Goal: Task Accomplishment & Management: Manage account settings

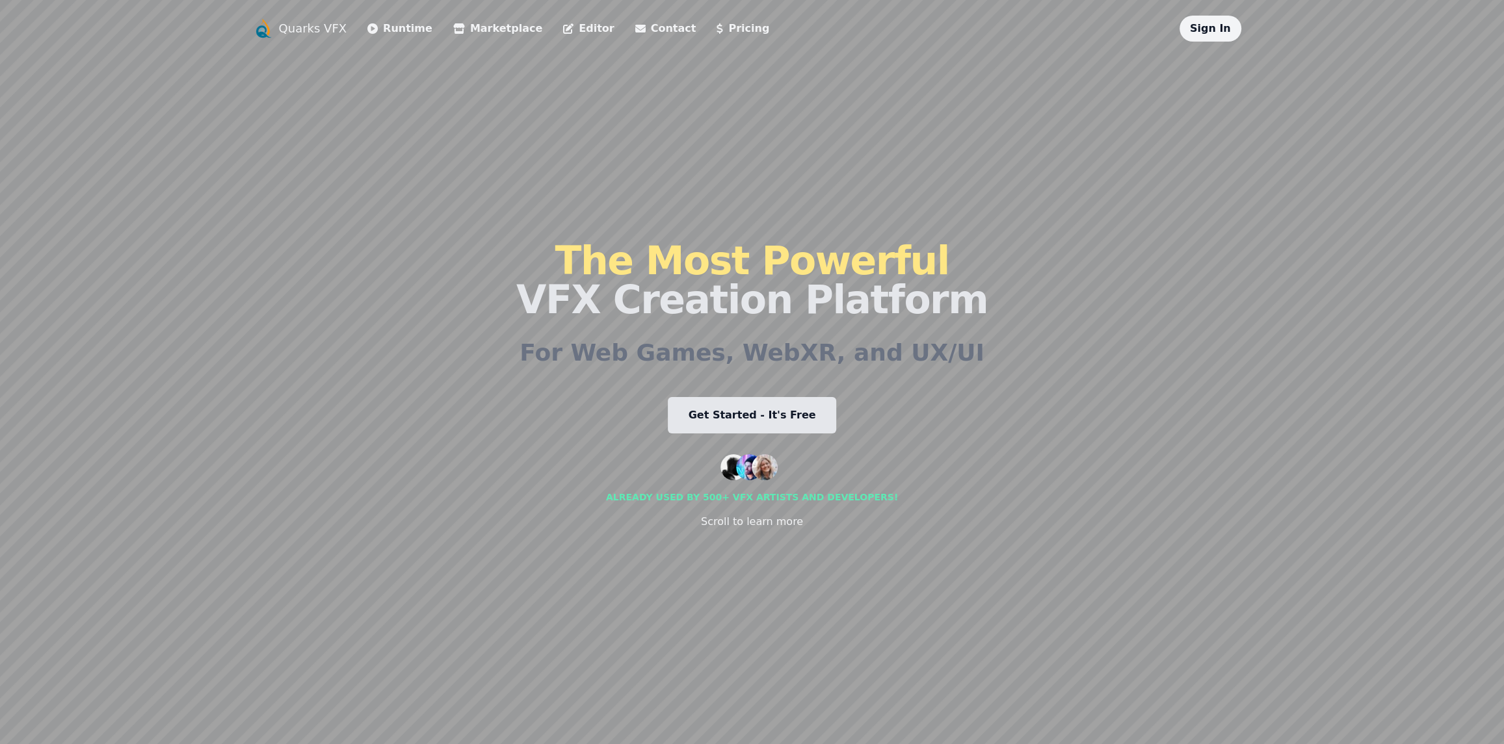
click at [1211, 27] on link "Sign In" at bounding box center [1210, 28] width 41 height 12
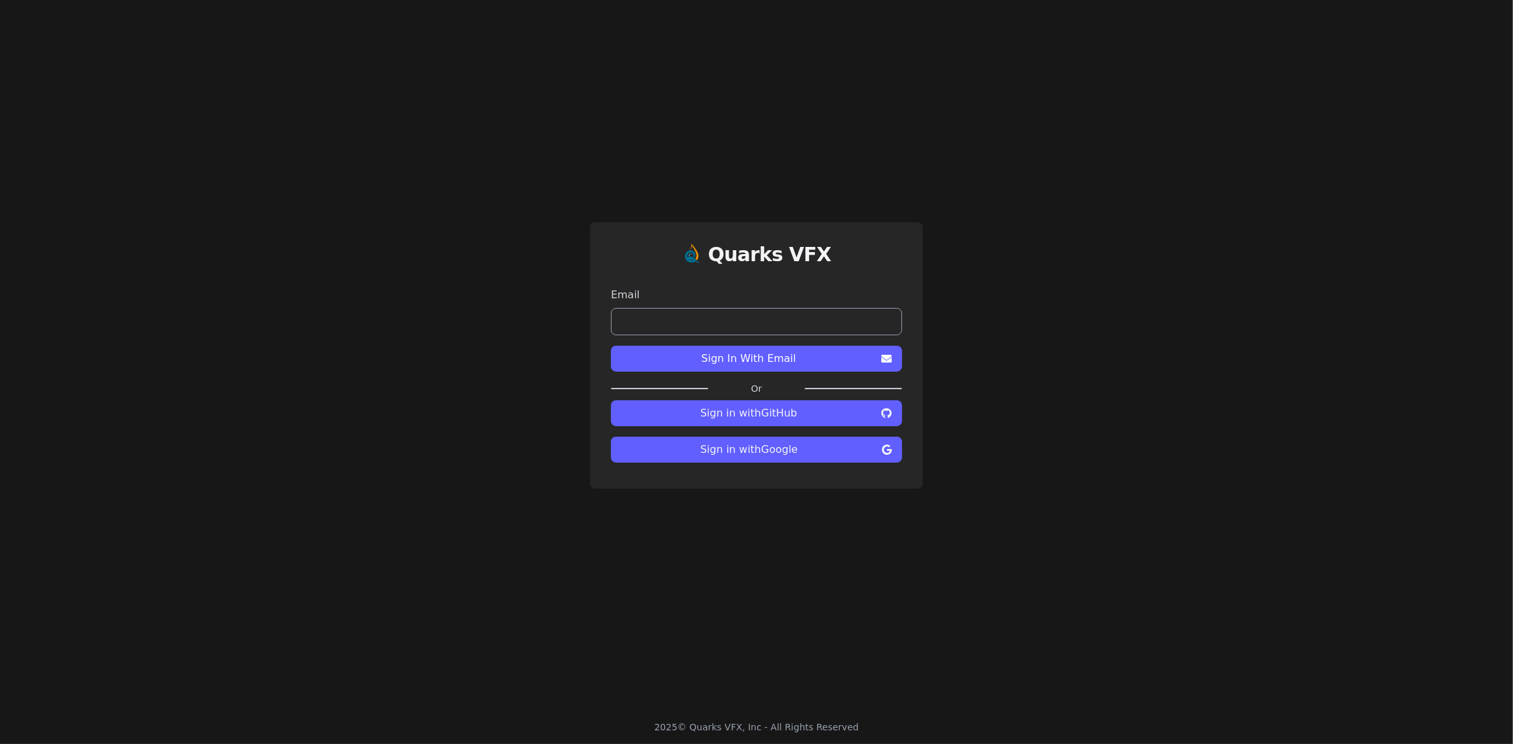
click at [742, 324] on input "email" at bounding box center [756, 321] width 291 height 27
click at [996, 310] on div "Quarks VFX Email Sign In With Email Or Sign in with GitHub Sign in with Google" at bounding box center [756, 355] width 1513 height 711
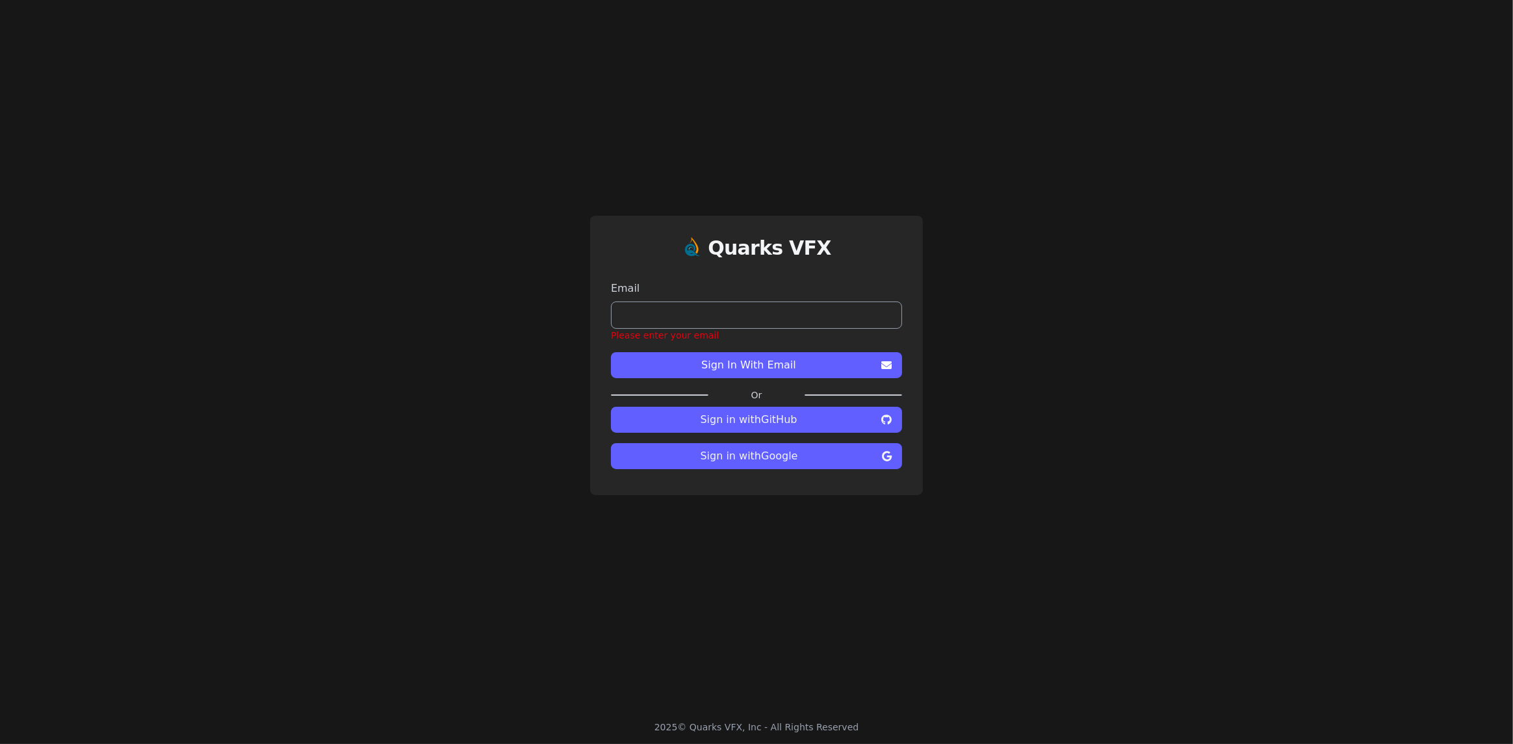
click at [786, 458] on span "Sign in with Google" at bounding box center [748, 457] width 255 height 16
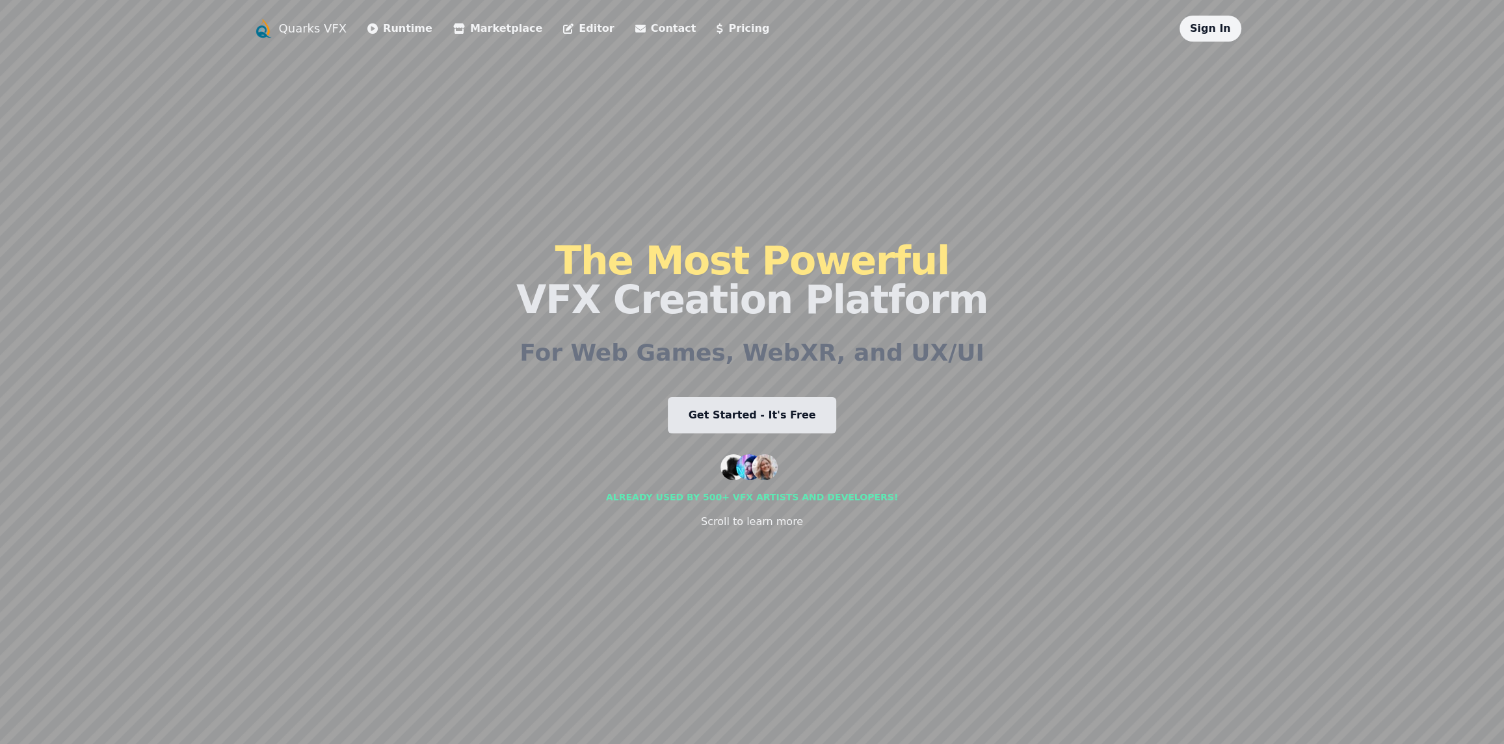
click at [1264, 92] on div "Quarks VFX Runtime Marketplace Editor Contact Pricing Sign In The Most Powerful…" at bounding box center [752, 372] width 1504 height 744
click at [1215, 33] on link "Sign In" at bounding box center [1210, 28] width 41 height 12
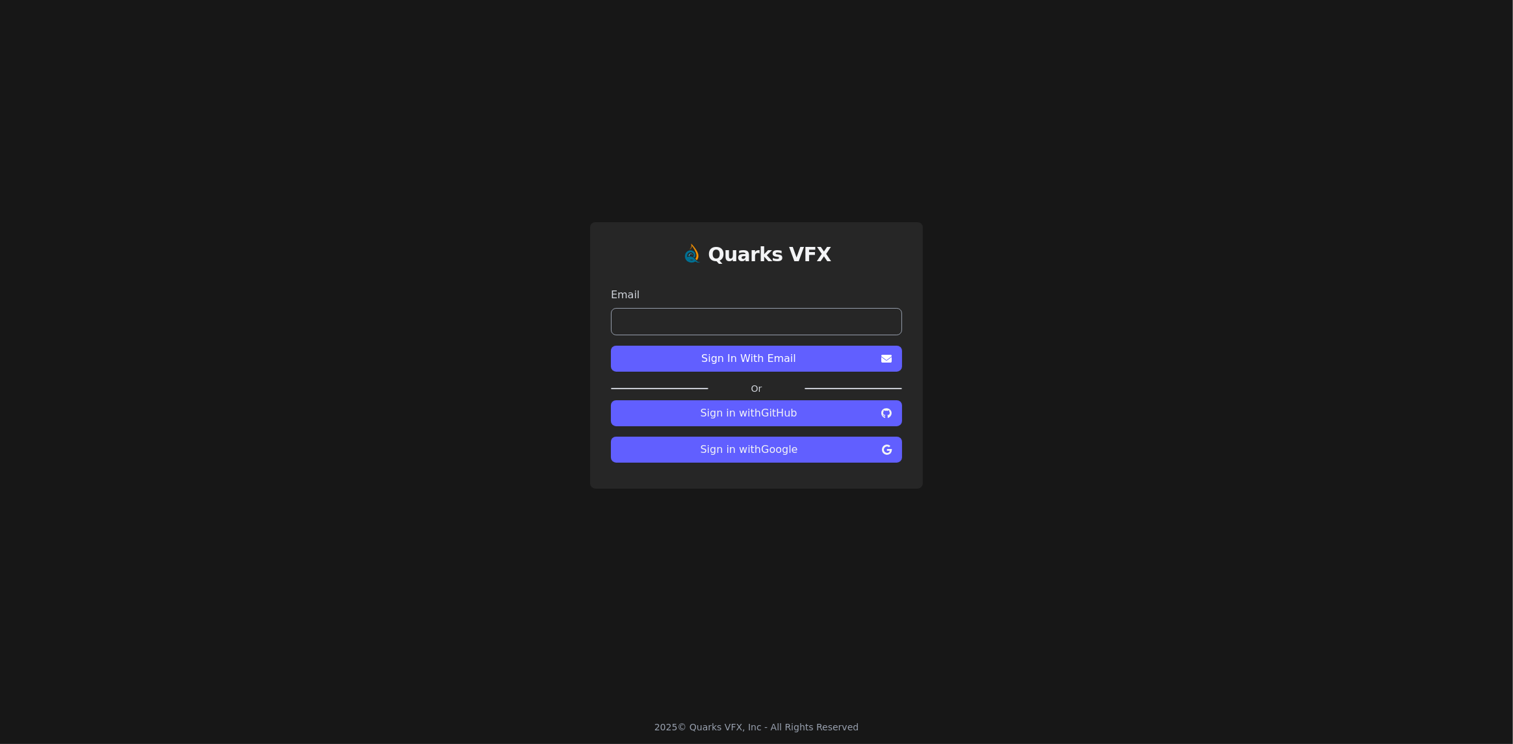
click at [745, 453] on span "Sign in with Google" at bounding box center [748, 450] width 255 height 16
click at [1123, 281] on div "Quarks VFX Email Sign In With Email Or Sign in with GitHub Sign in with Google" at bounding box center [756, 355] width 1513 height 711
click at [763, 454] on span "Sign in with Google" at bounding box center [748, 450] width 255 height 16
click at [807, 458] on button "Sign in with Google" at bounding box center [756, 450] width 291 height 26
click at [817, 450] on span "Sign in with Google" at bounding box center [748, 450] width 255 height 16
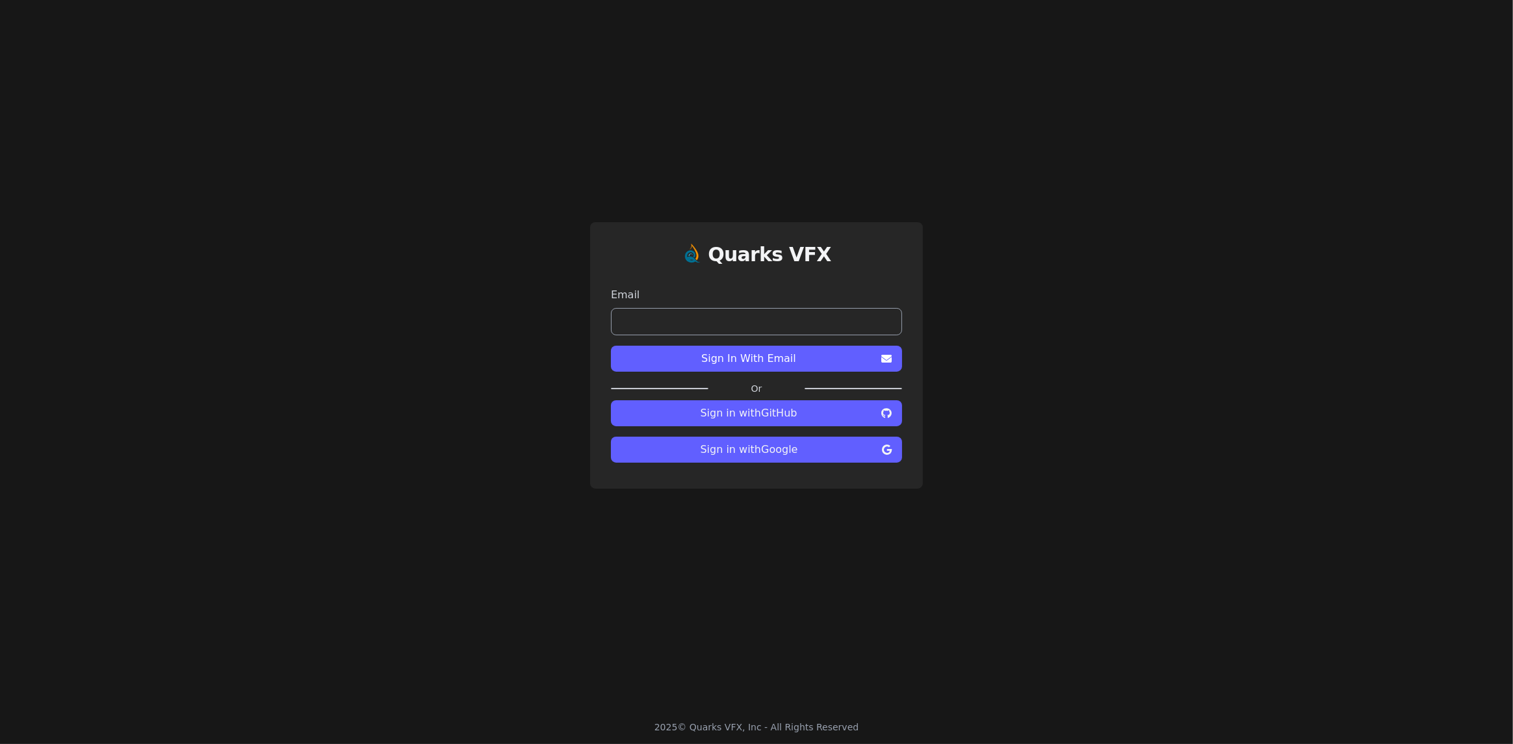
click at [1085, 408] on div "Quarks VFX Email Sign In With Email Or Sign in with GitHub Sign in with Google" at bounding box center [756, 355] width 1513 height 711
click at [861, 449] on span "Sign in with Google" at bounding box center [748, 450] width 255 height 16
click at [806, 320] on input "email" at bounding box center [756, 321] width 291 height 27
